Goal: Information Seeking & Learning: Learn about a topic

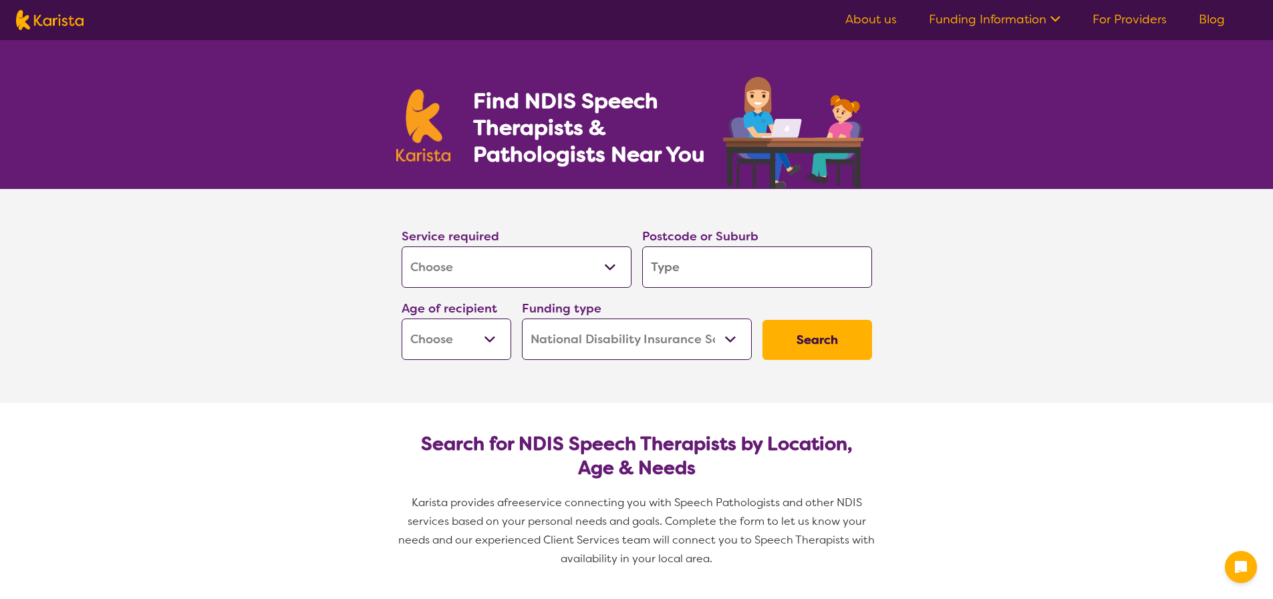
select select "[MEDICAL_DATA]"
select select "NDIS"
select select "[MEDICAL_DATA]"
select select "NDIS"
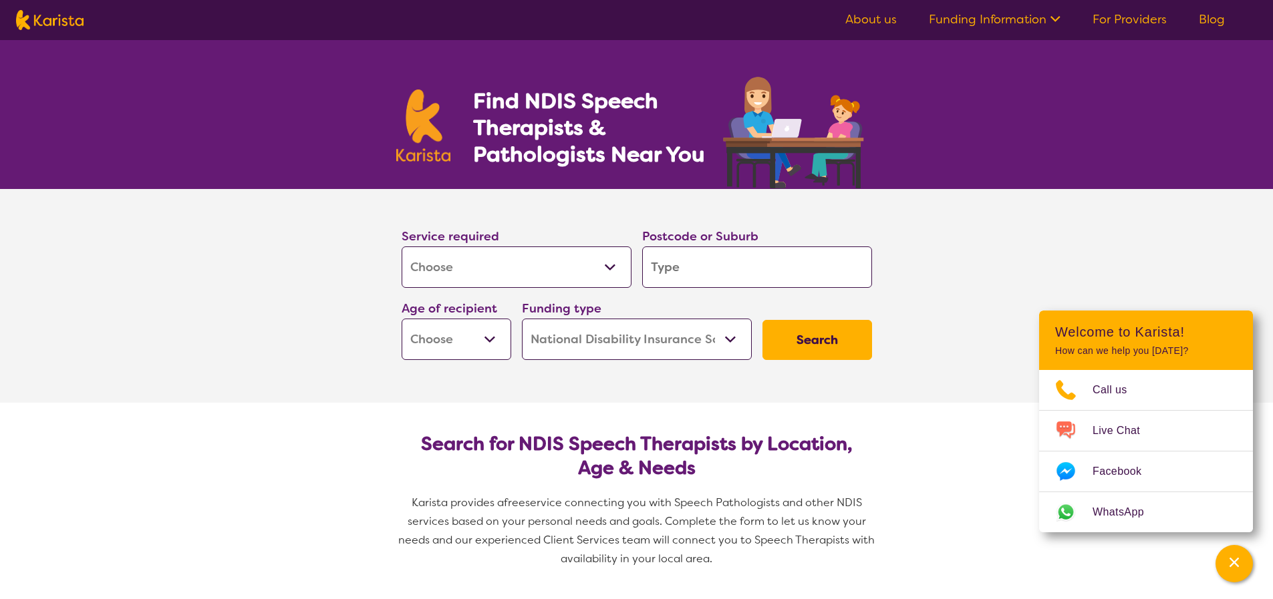
click at [704, 332] on select "Home Care Package (HCP) National Disability Insurance Scheme (NDIS) I don't know" at bounding box center [637, 339] width 230 height 41
click at [744, 268] on input "search" at bounding box center [757, 267] width 230 height 41
click at [480, 370] on section "Service required Allied Health Assistant Assessment ([MEDICAL_DATA] or [MEDICAL…" at bounding box center [637, 296] width 535 height 214
click at [499, 336] on select "Early Childhood - 0 to 9 Child - 10 to 11 Adolescent - 12 to 17 Adult - 18 to 6…" at bounding box center [457, 339] width 110 height 41
select select "EC"
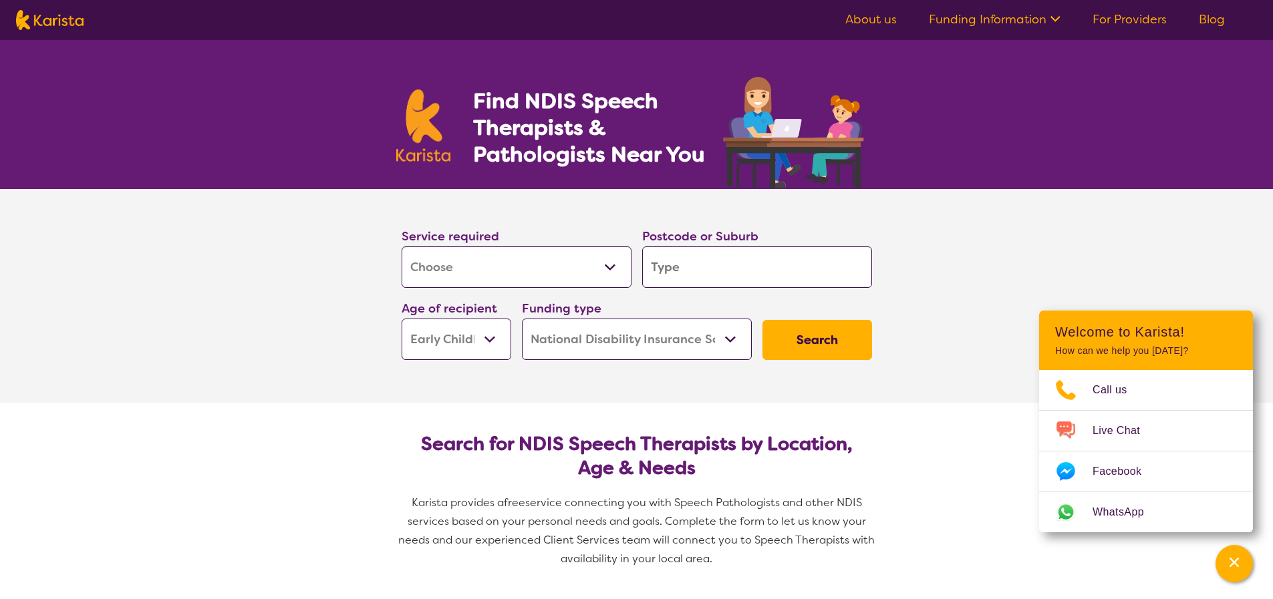
click at [402, 319] on select "Early Childhood - 0 to 9 Child - 10 to 11 Adolescent - 12 to 17 Adult - 18 to 6…" at bounding box center [457, 339] width 110 height 41
select select "EC"
click at [723, 272] on input "search" at bounding box center [757, 267] width 230 height 41
type input "k"
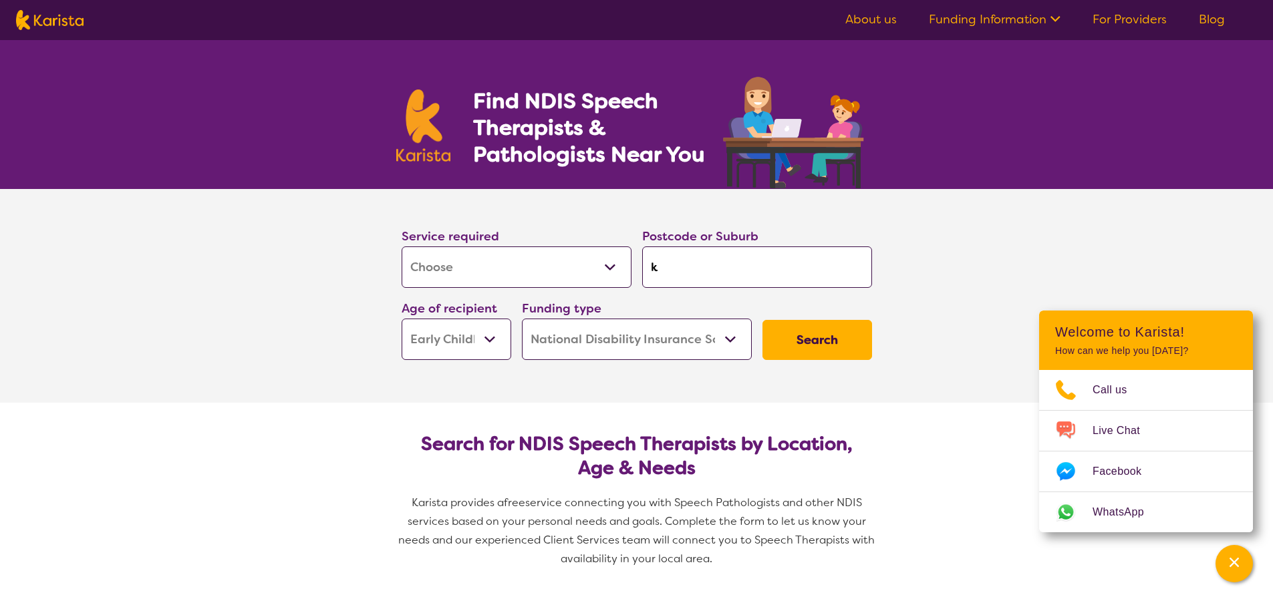
type input "ke"
type input "[PERSON_NAME]"
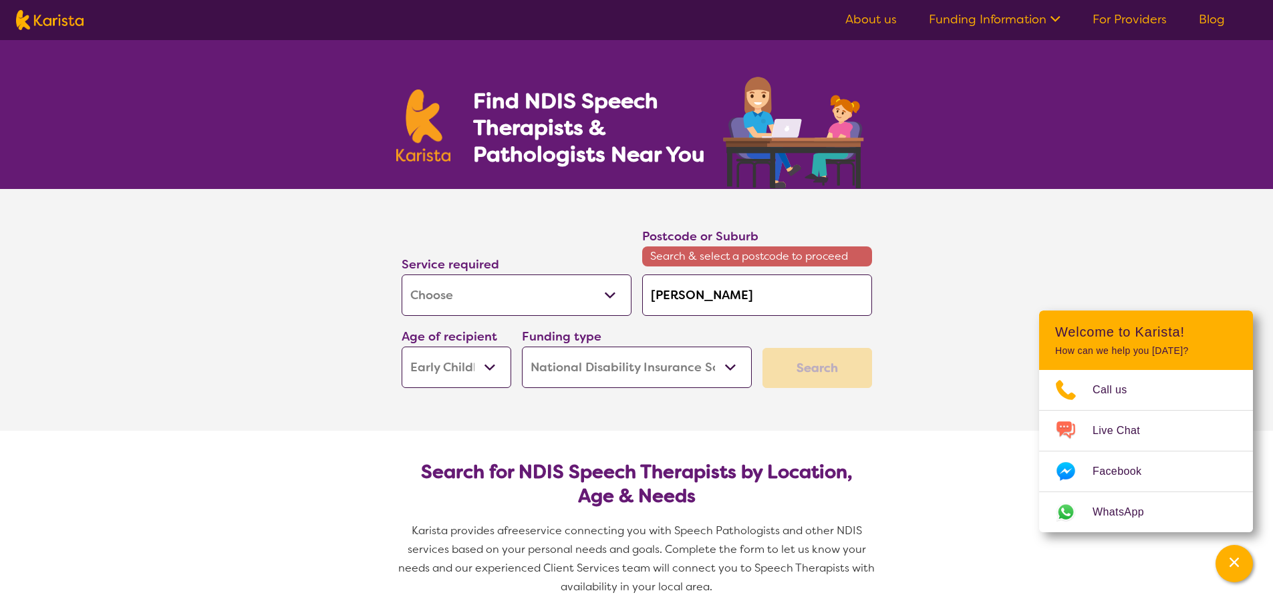
type input "kenm"
type input "kenmo"
type input "kenmor"
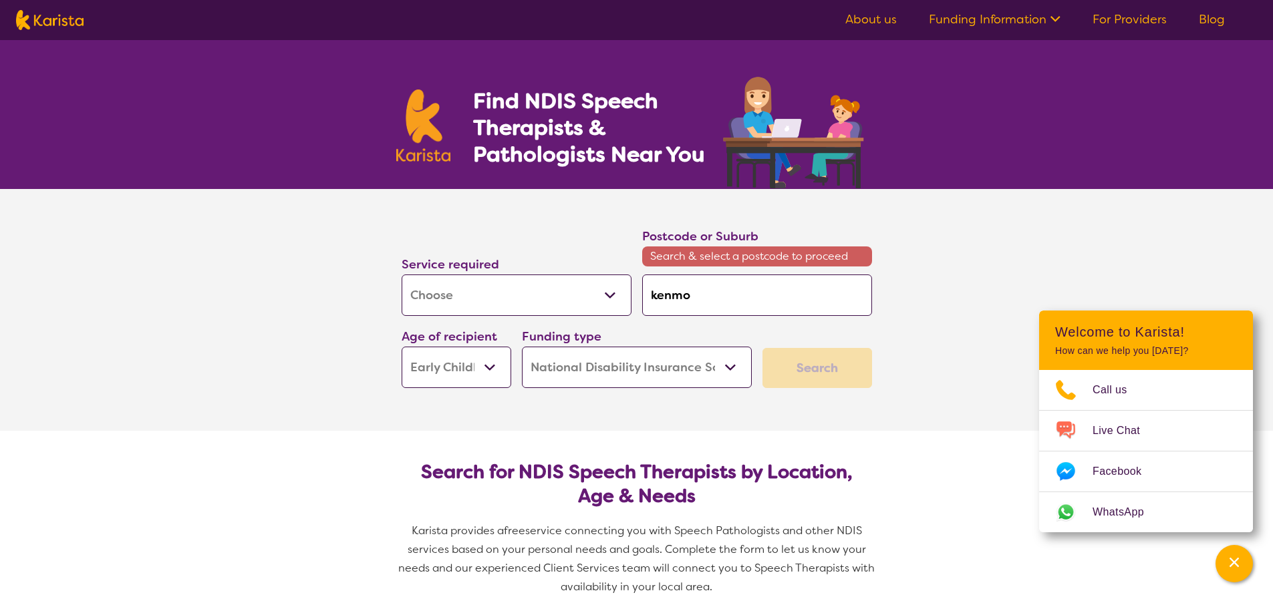
type input "kenmor"
type input "kenmore"
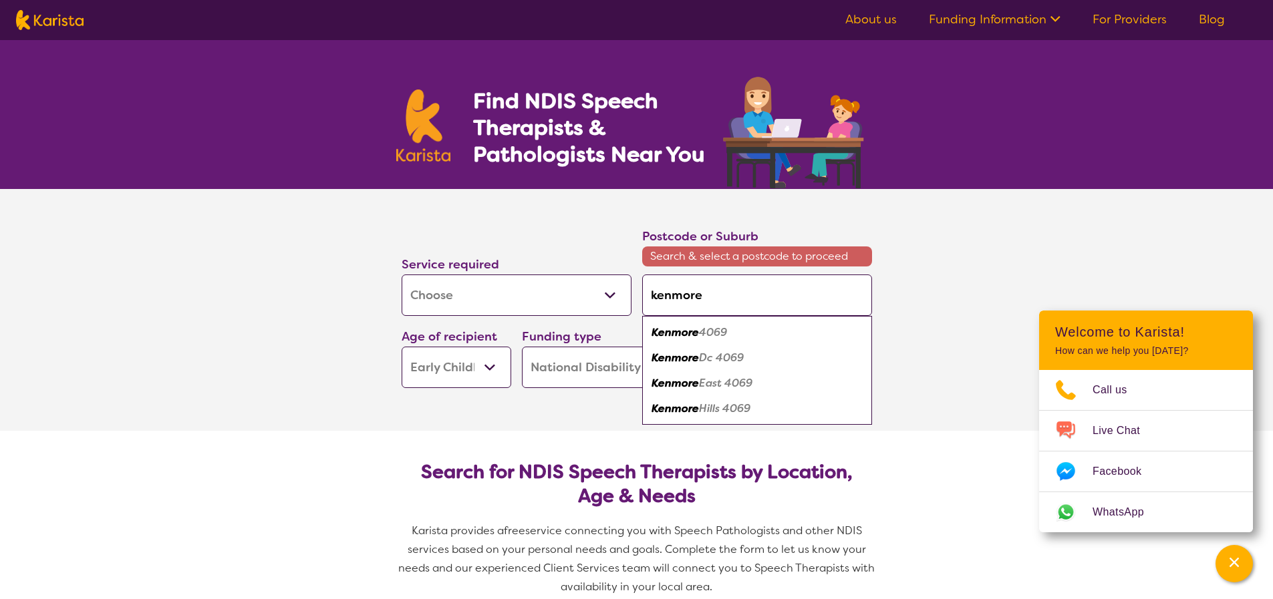
click at [733, 328] on div "Kenmore 4069" at bounding box center [757, 332] width 217 height 25
type input "4069"
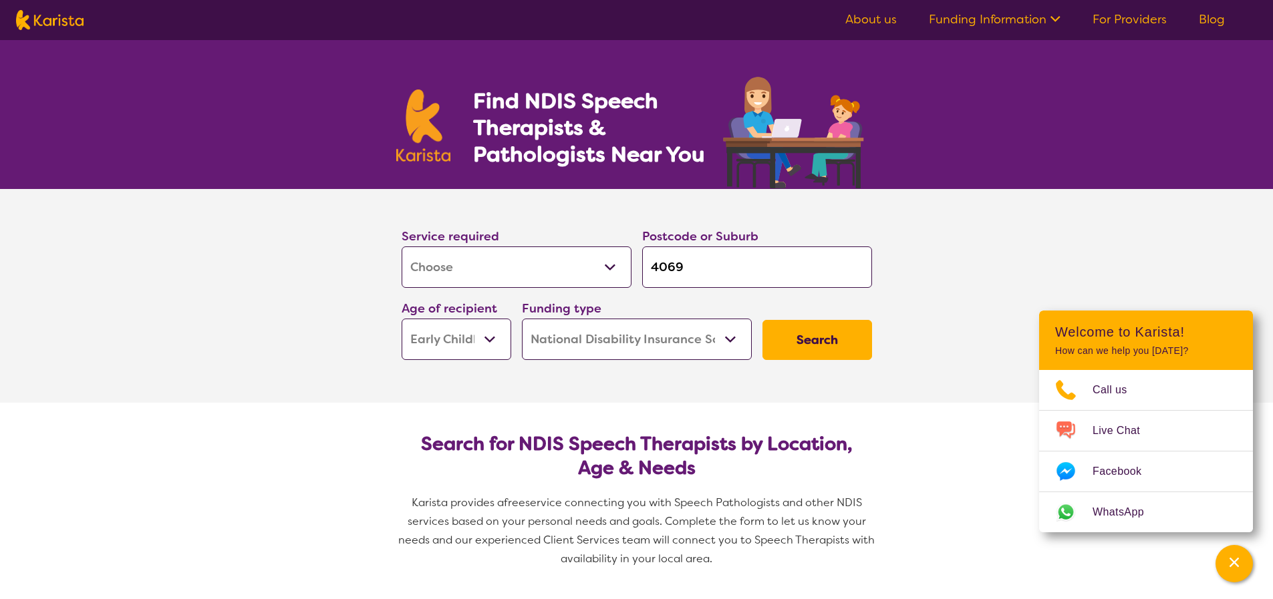
click at [473, 254] on select "Allied Health Assistant Assessment ([MEDICAL_DATA] or [MEDICAL_DATA]) Behaviour…" at bounding box center [517, 267] width 230 height 41
click at [402, 247] on select "Allied Health Assistant Assessment ([MEDICAL_DATA] or [MEDICAL_DATA]) Behaviour…" at bounding box center [517, 267] width 230 height 41
click at [801, 348] on button "Search" at bounding box center [817, 340] width 110 height 40
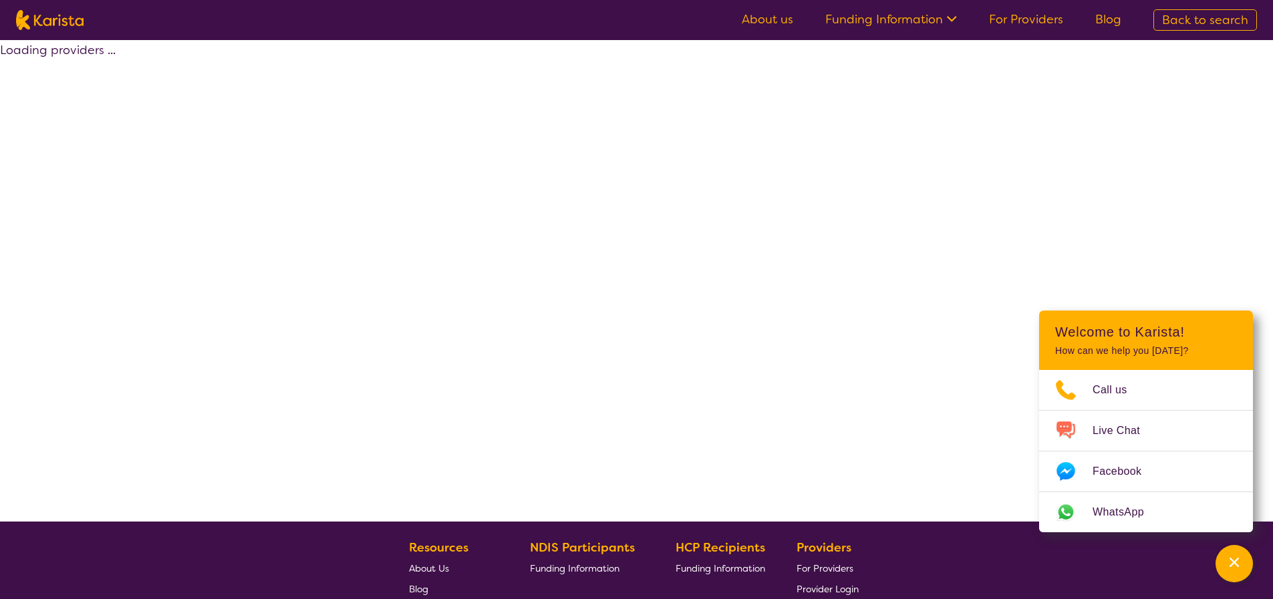
select select "by_score"
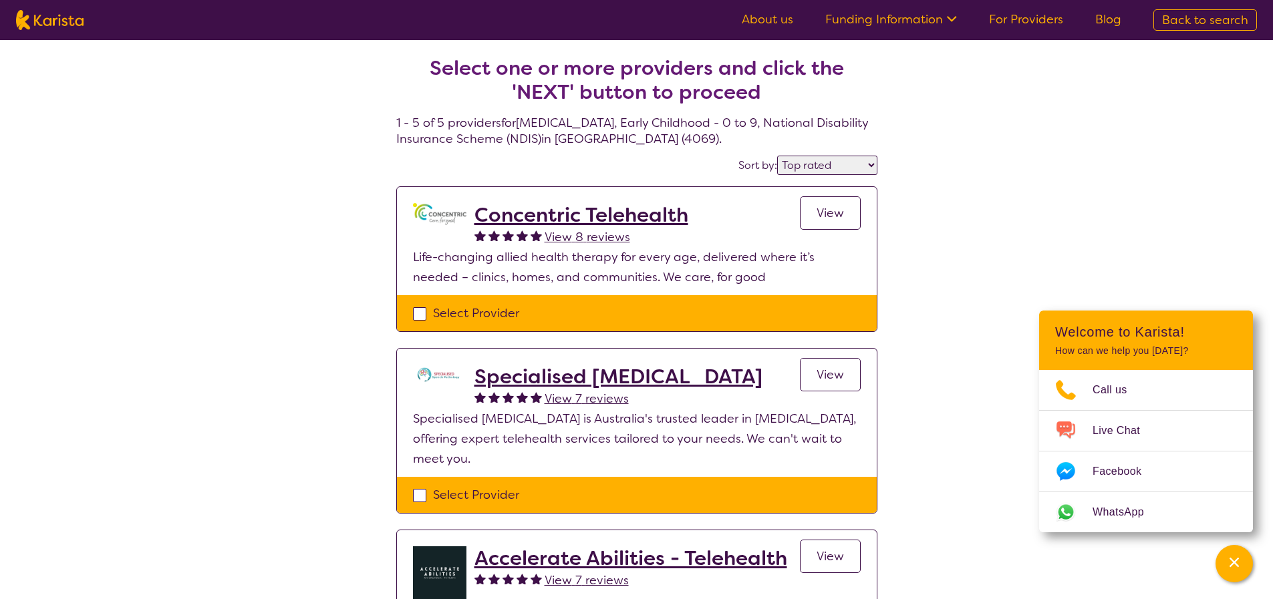
click at [836, 211] on span "View" at bounding box center [830, 213] width 27 height 16
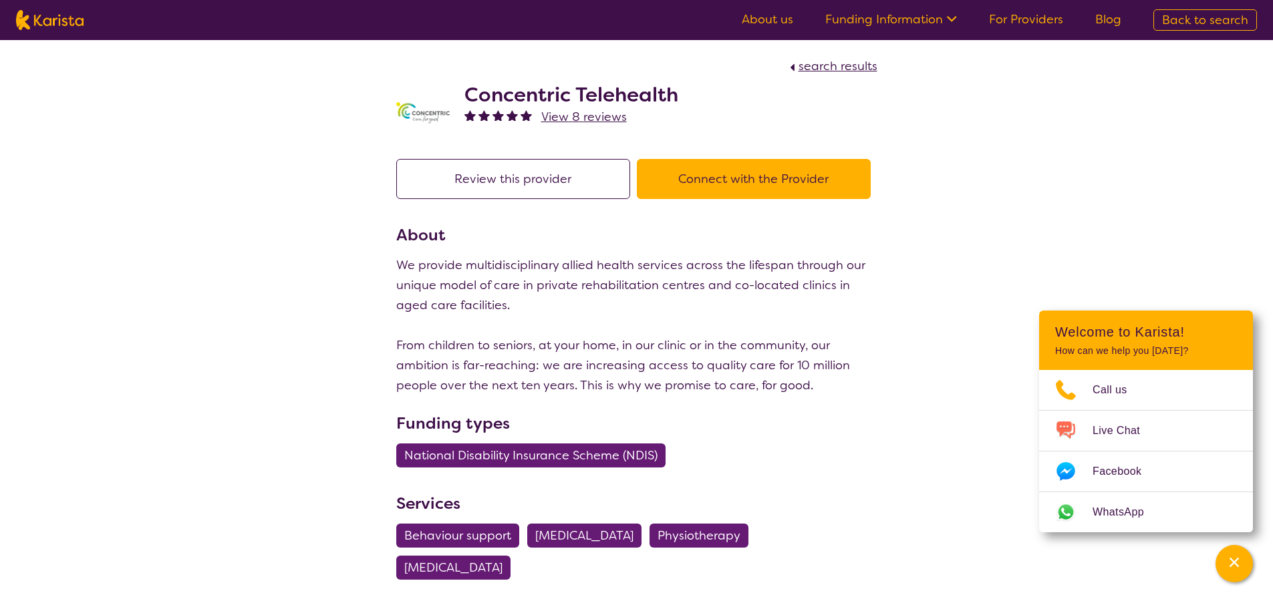
select select "by_score"
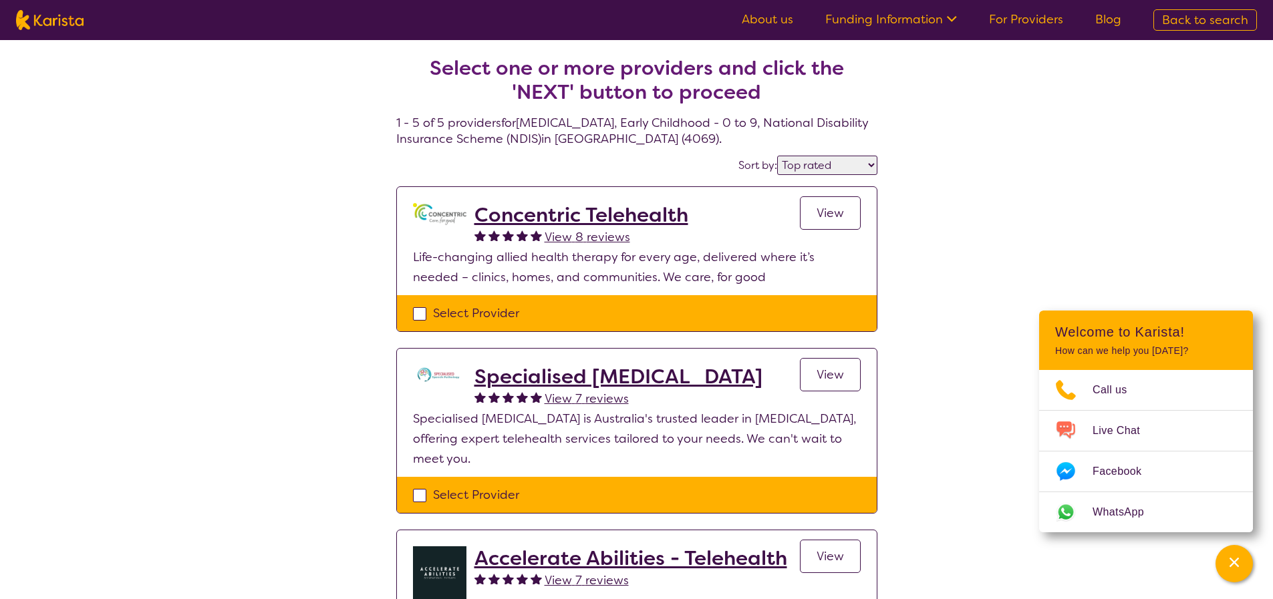
select select "[MEDICAL_DATA]"
select select "EC"
select select "NDIS"
select select "[MEDICAL_DATA]"
select select "EC"
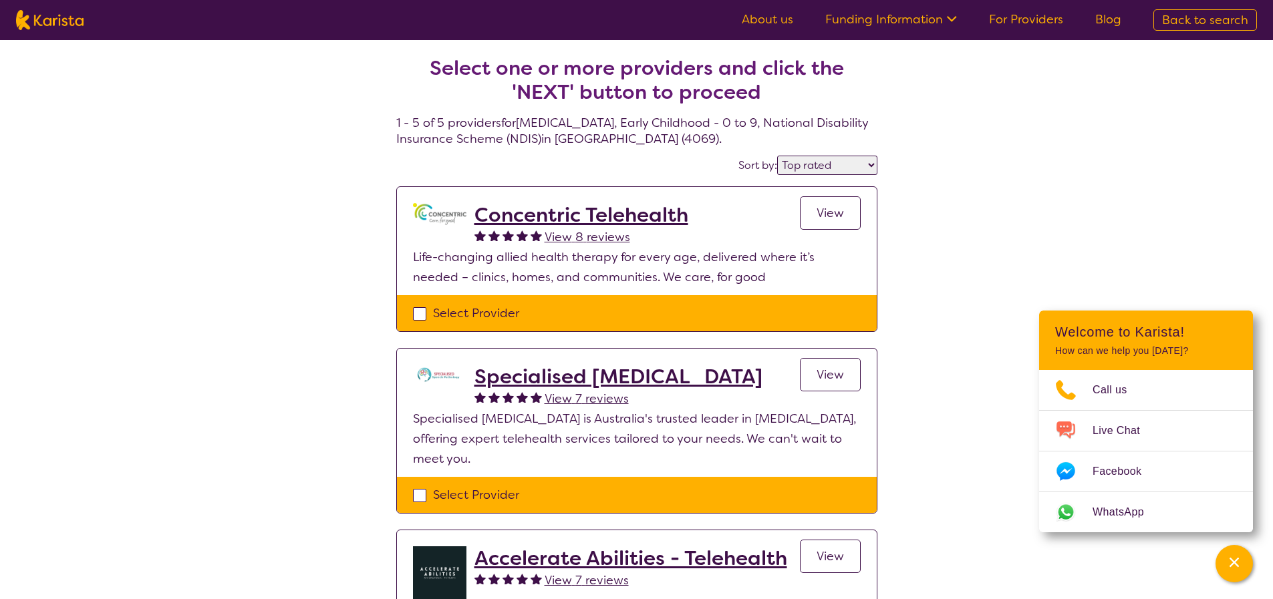
select select "NDIS"
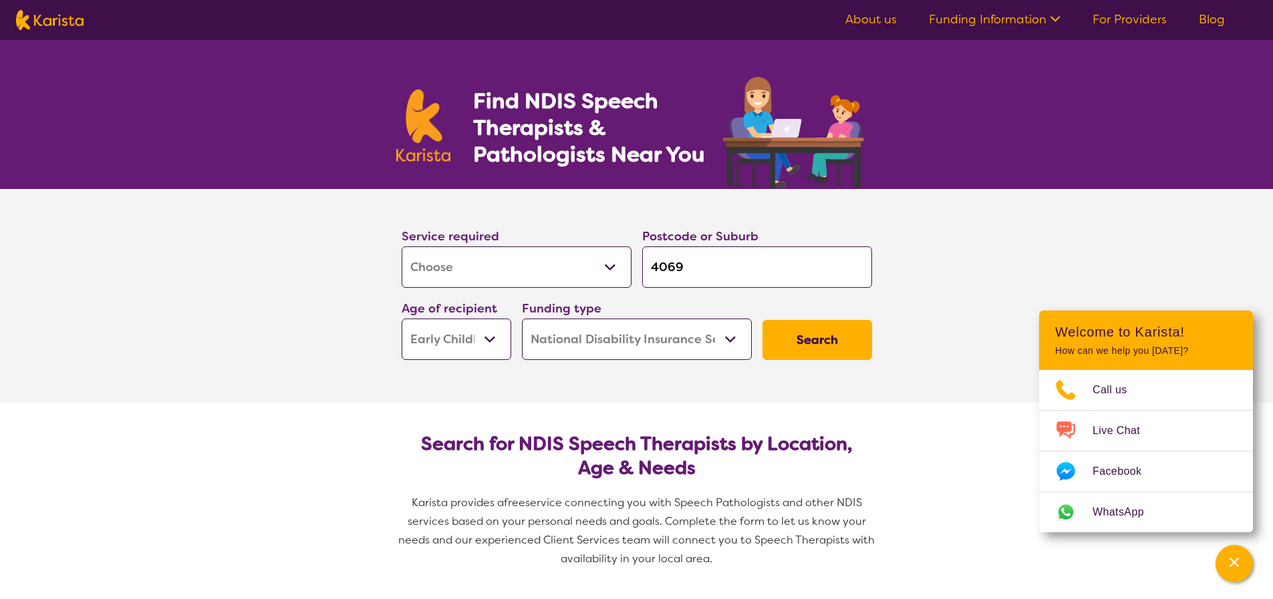
click at [654, 343] on select "Home Care Package (HCP) National Disability Insurance Scheme (NDIS) I don't know" at bounding box center [637, 339] width 230 height 41
